Goal: Find specific page/section: Find specific page/section

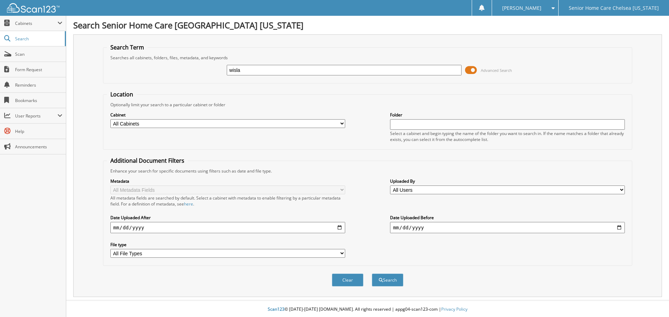
type input "wislaine"
click at [381, 283] on button "Search" at bounding box center [388, 279] width 32 height 13
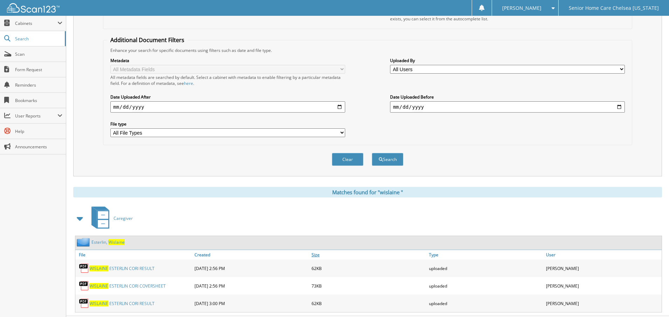
scroll to position [137, 0]
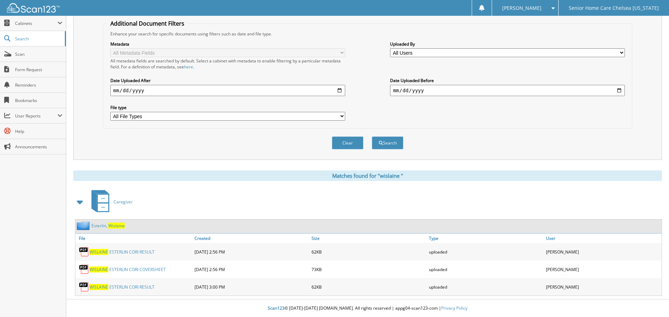
click at [103, 226] on link "E [PERSON_NAME] , W i s l a i n e" at bounding box center [107, 225] width 33 height 6
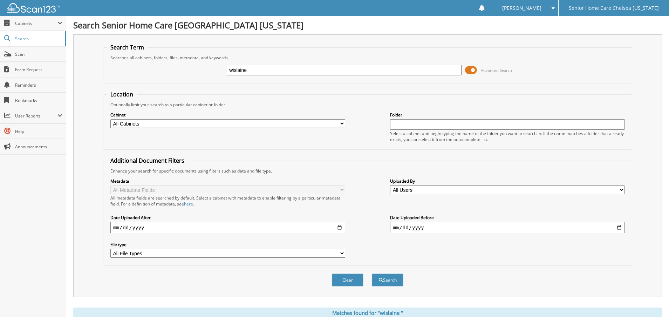
click at [254, 71] on input "wislaine" at bounding box center [344, 70] width 235 height 11
type input "widlene"
click at [385, 282] on button "Search" at bounding box center [388, 279] width 32 height 13
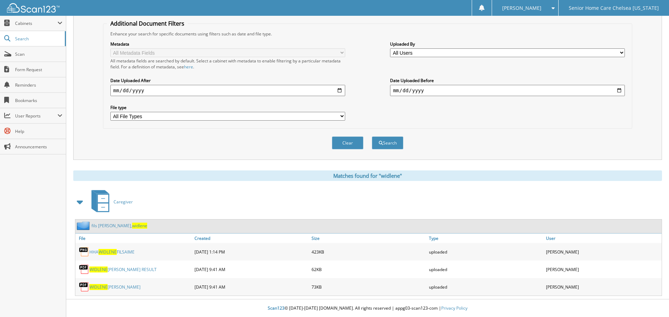
click at [99, 226] on link "fils aime, widlene" at bounding box center [119, 225] width 56 height 6
